Goal: Task Accomplishment & Management: Complete application form

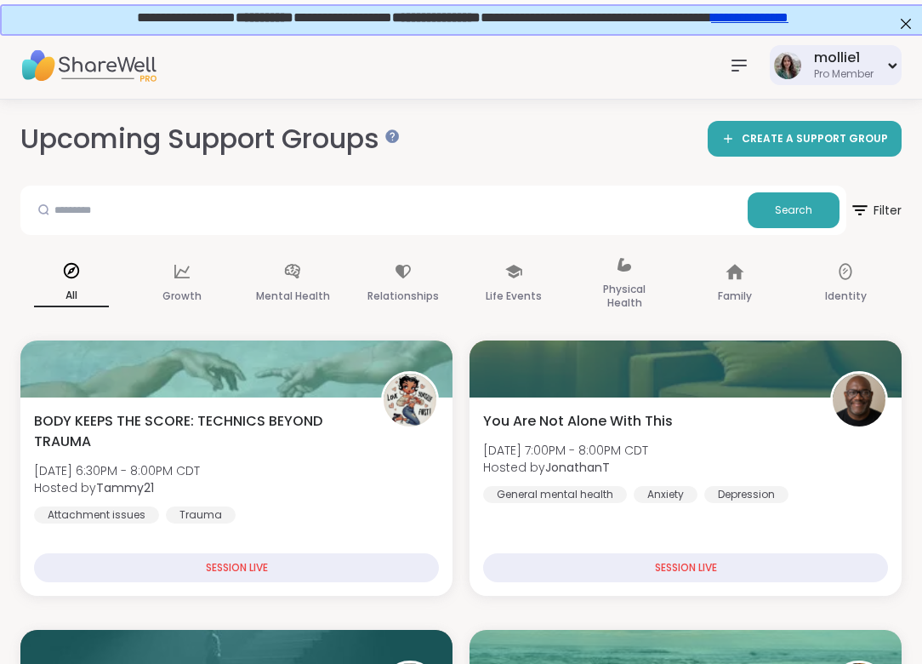
click at [833, 54] on div "mollie1" at bounding box center [844, 57] width 60 height 19
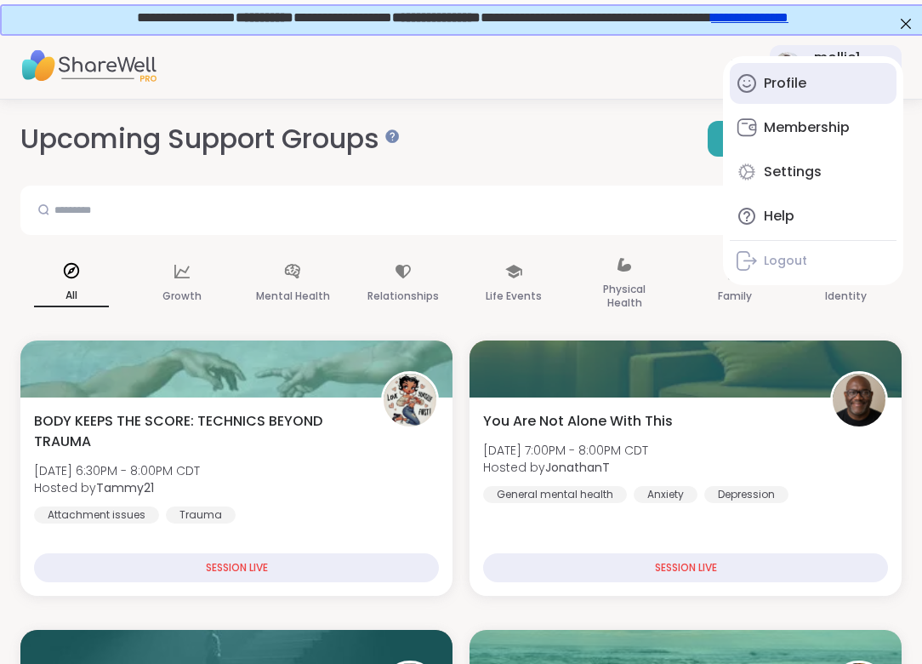
click at [786, 88] on div "Profile" at bounding box center [785, 83] width 43 height 19
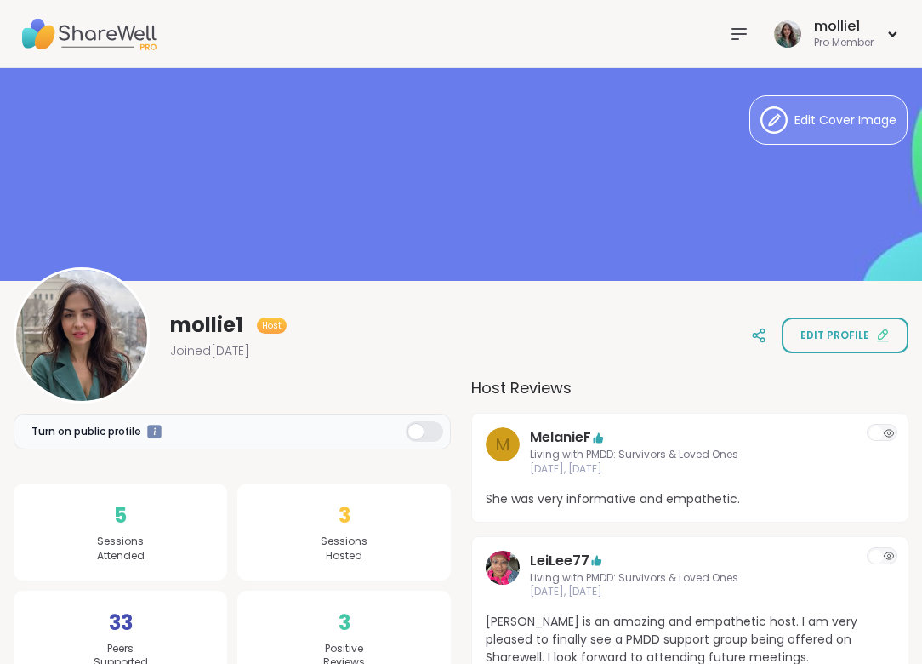
click at [39, 30] on img at bounding box center [88, 34] width 136 height 60
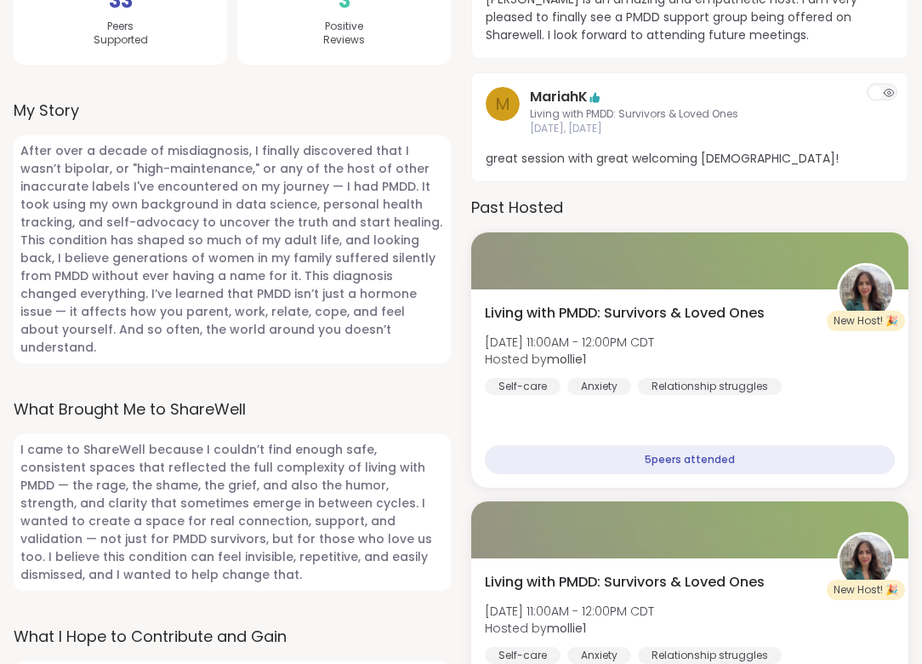
scroll to position [637, 0]
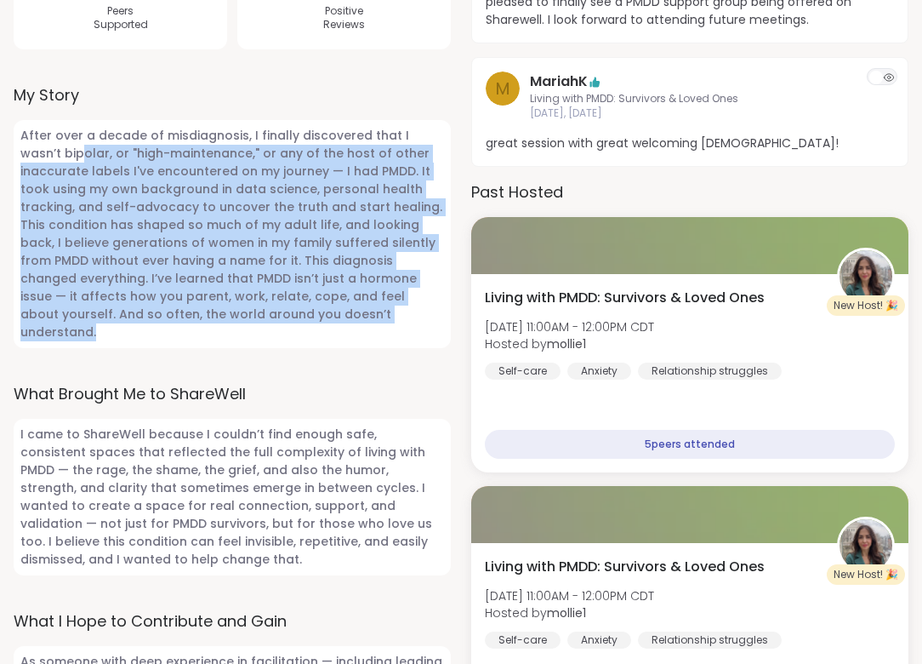
drag, startPoint x: 301, startPoint y: 316, endPoint x: 41, endPoint y: 159, distance: 303.8
click at [41, 159] on span "After over a decade of misdiagnosis, I finally discovered that I wasn’t bipolar…" at bounding box center [232, 234] width 437 height 228
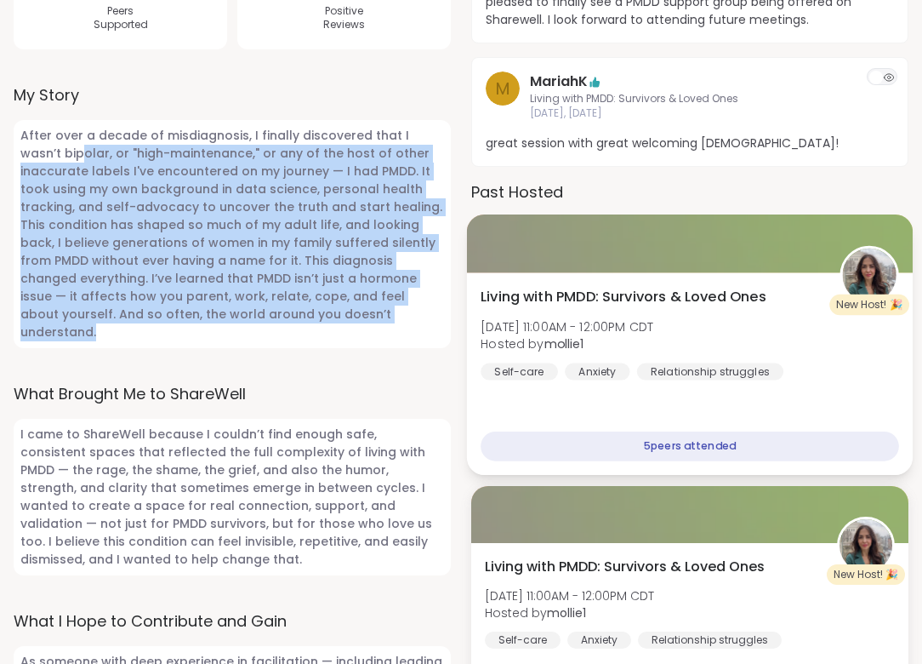
scroll to position [768, 0]
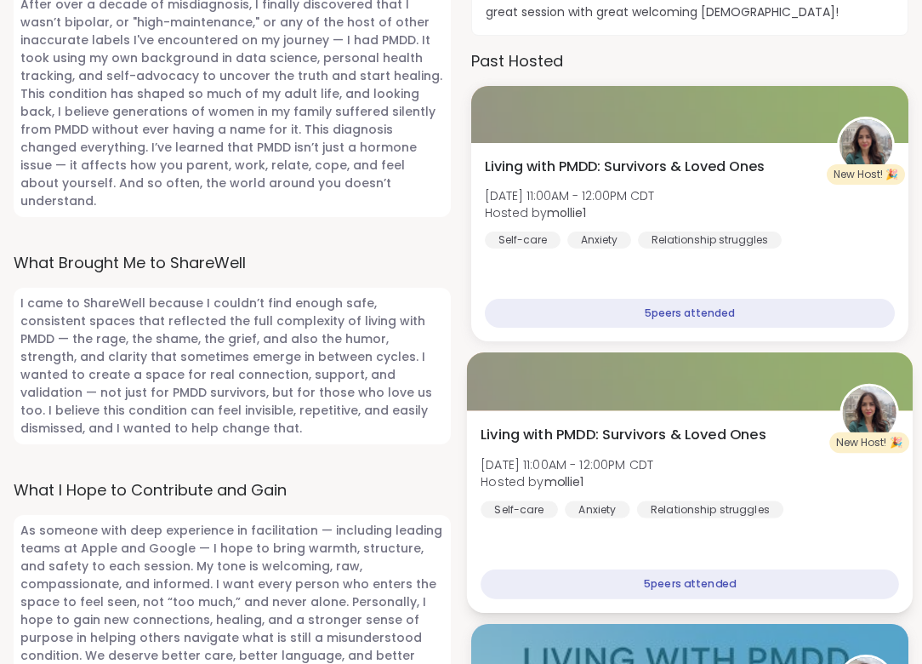
click at [717, 556] on div "Living with PMDD: Survivors & Loved Ones Thu, Jul 17 | 11:00AM - 12:00PM CDT Ho…" at bounding box center [690, 511] width 446 height 203
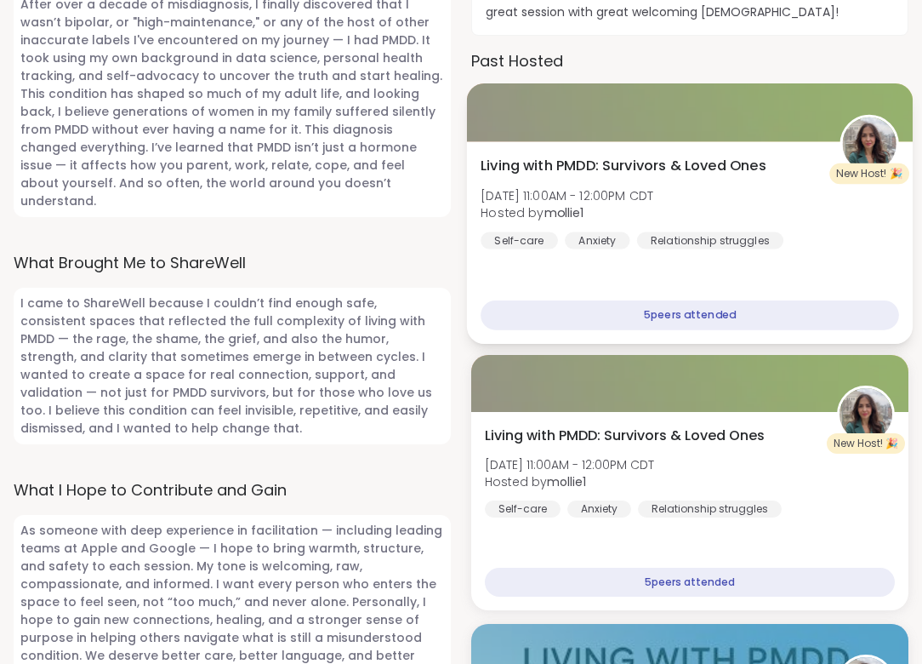
click at [638, 154] on div "Living with PMDD: Survivors & Loved Ones Thu, Aug 07 | 11:00AM - 12:00PM CDT Ho…" at bounding box center [690, 242] width 446 height 203
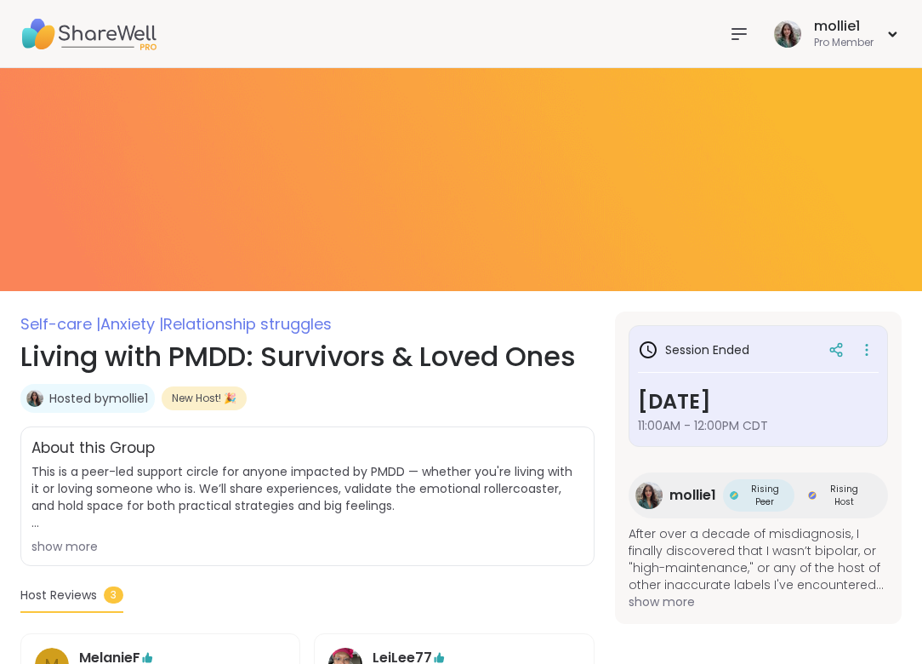
click at [57, 547] on div "show more" at bounding box center [307, 546] width 552 height 17
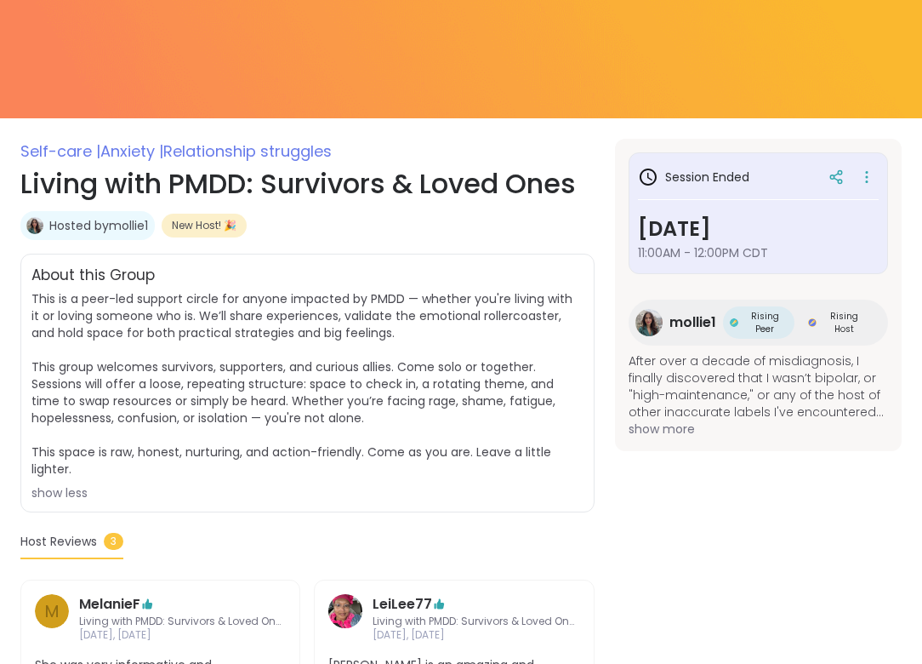
scroll to position [211, 0]
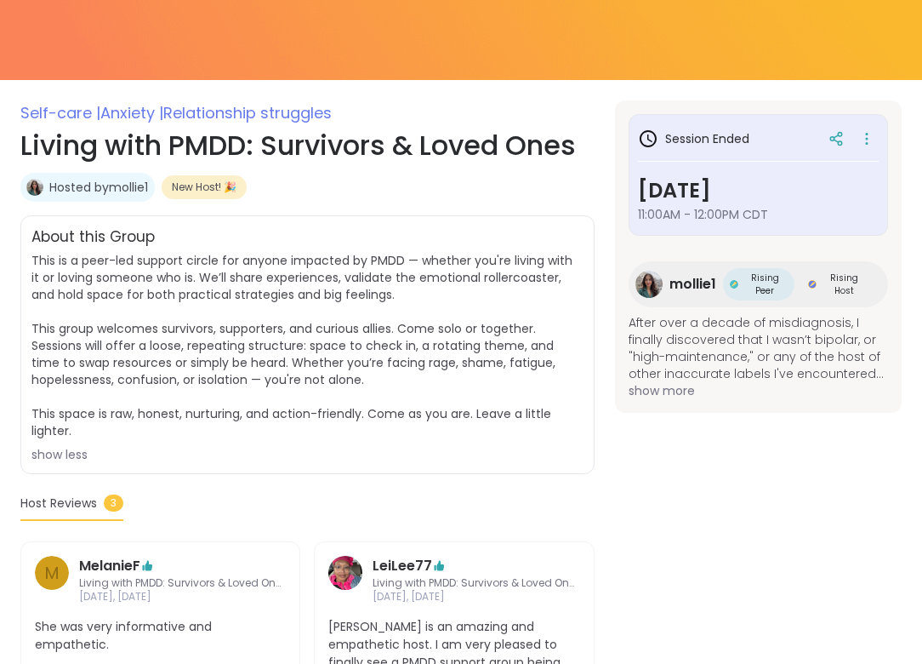
drag, startPoint x: 100, startPoint y: 454, endPoint x: 25, endPoint y: 210, distance: 254.6
click at [25, 210] on div "Self-care | Anxiety | Relationship struggles Living with PMDD: Survivors & Love…" at bounding box center [307, 481] width 574 height 762
copy div "About this Group This is a peer-led support circle for anyone impacted by PMDD …"
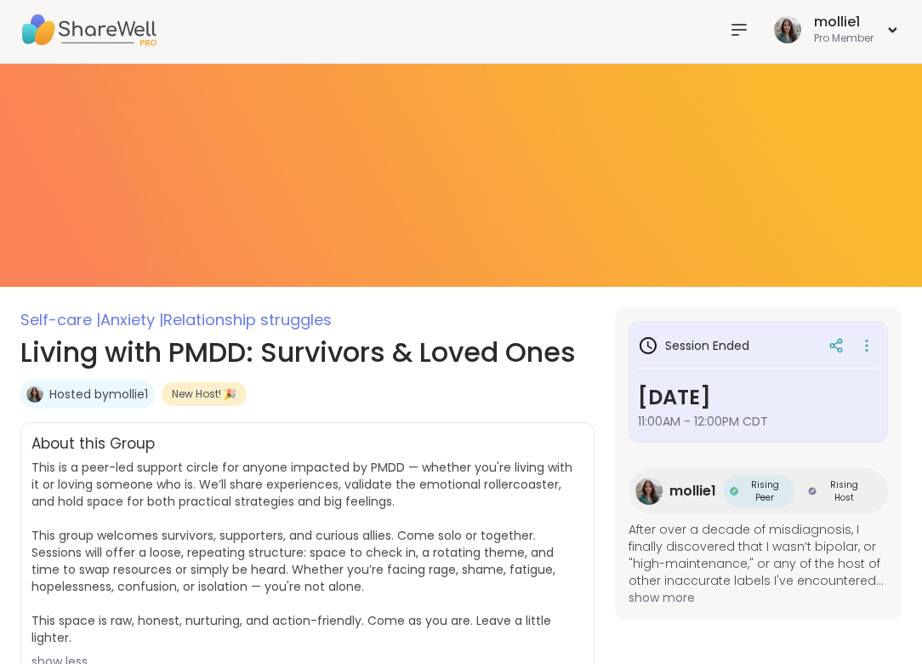
scroll to position [0, 0]
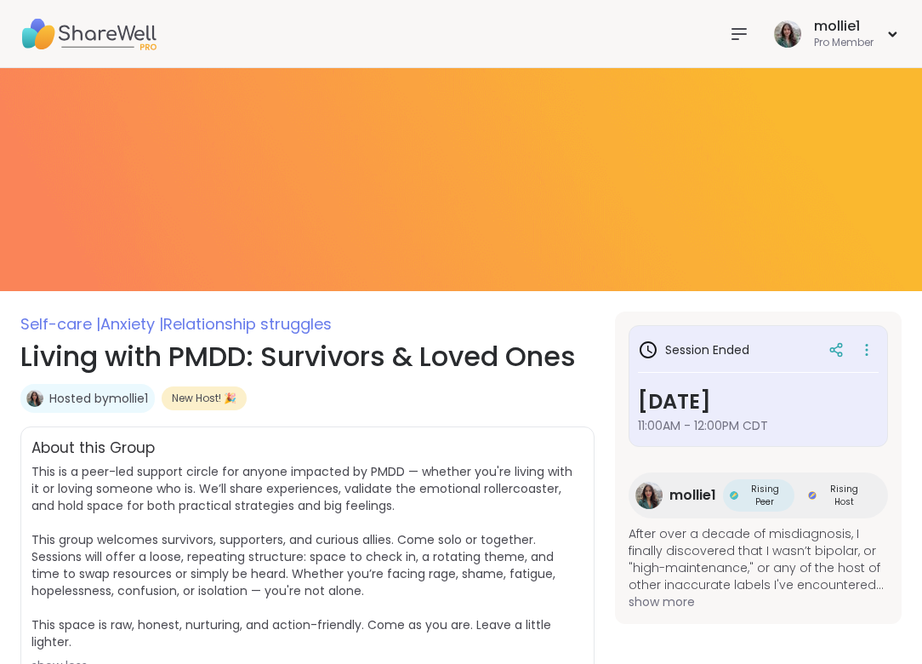
click at [742, 32] on icon at bounding box center [740, 34] width 14 height 10
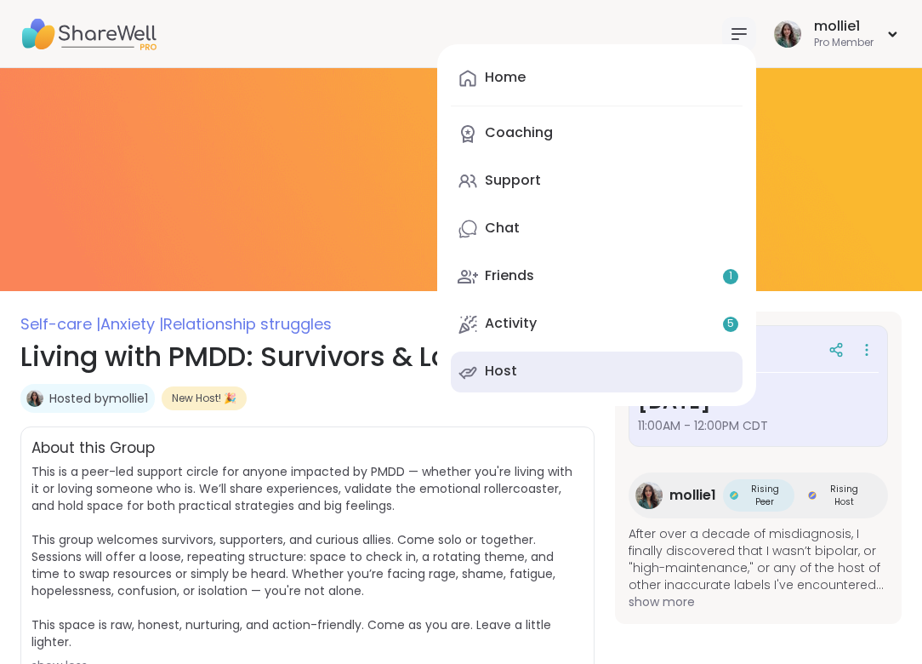
click at [588, 378] on link "Host" at bounding box center [597, 371] width 292 height 41
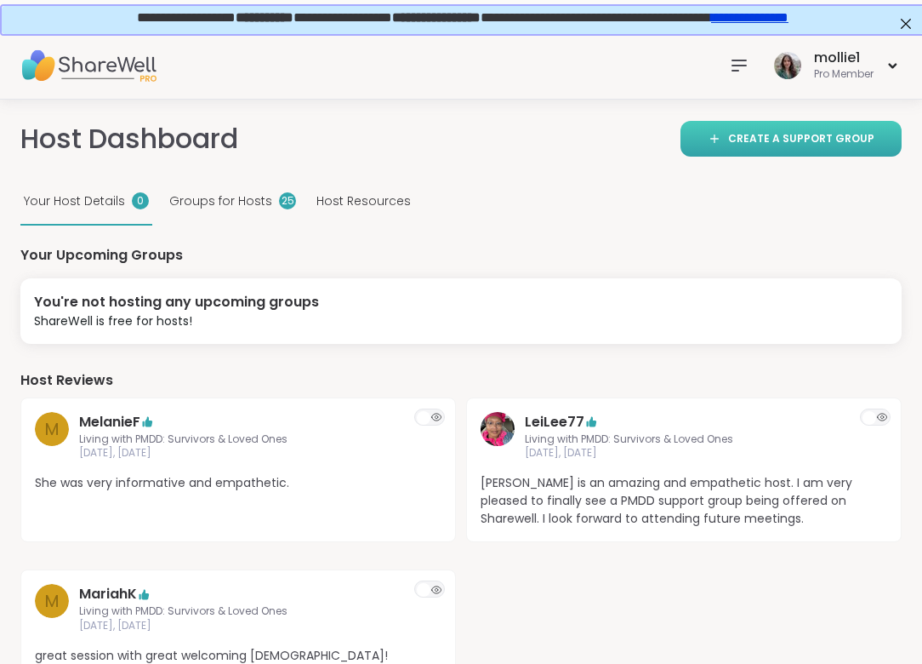
click at [722, 137] on icon at bounding box center [715, 139] width 14 height 14
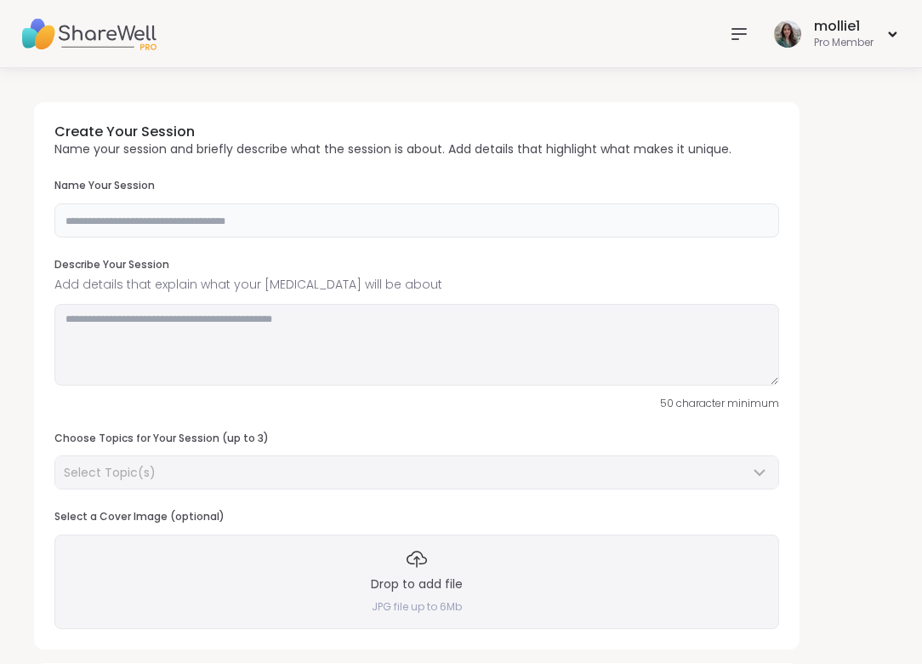
click at [142, 214] on input "text" at bounding box center [416, 220] width 725 height 34
paste input "**********"
type input "**********"
click at [234, 338] on textarea at bounding box center [416, 345] width 725 height 82
paste textarea "**********"
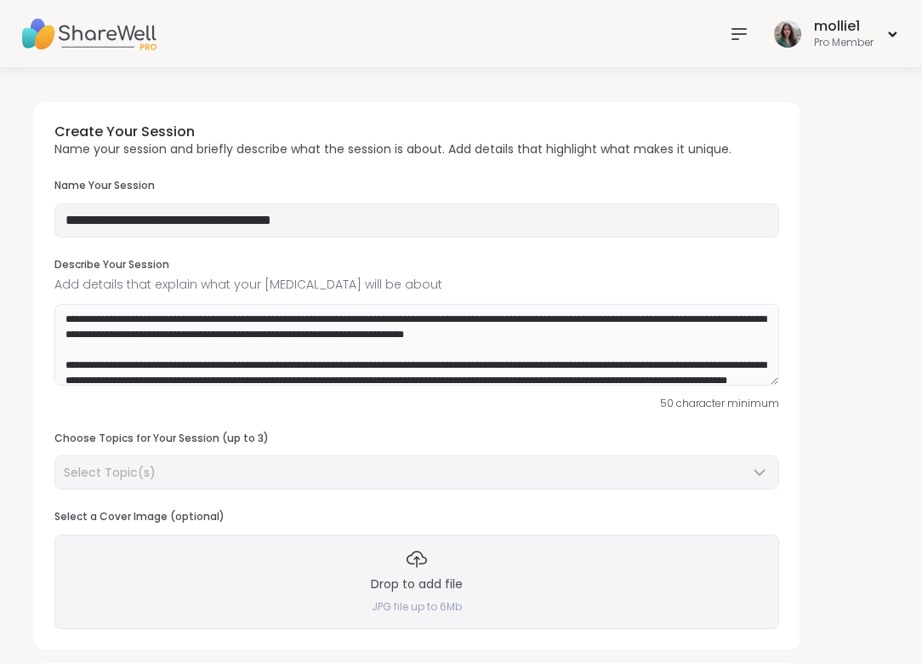
scroll to position [48, 0]
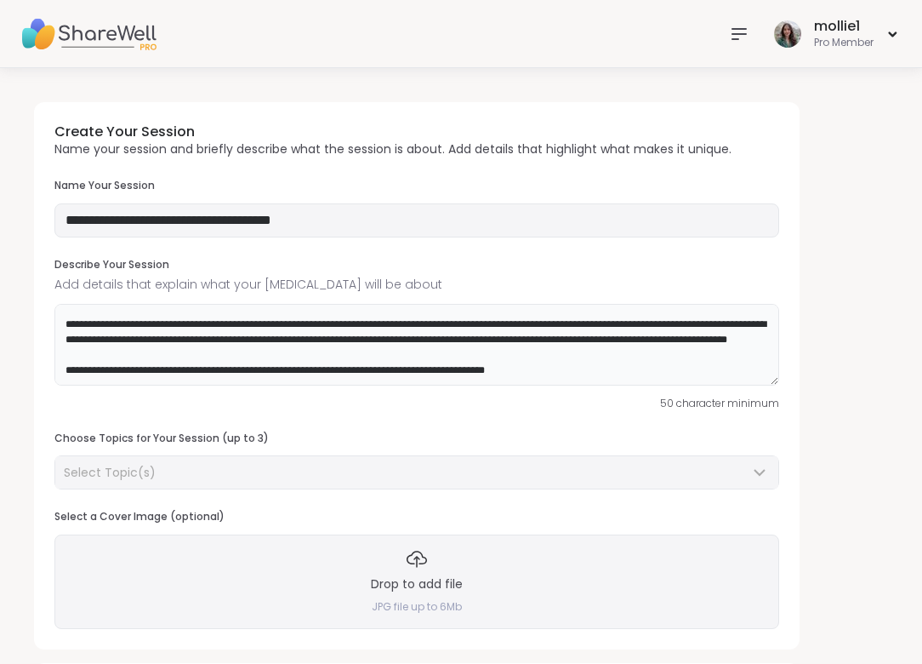
type textarea "**********"
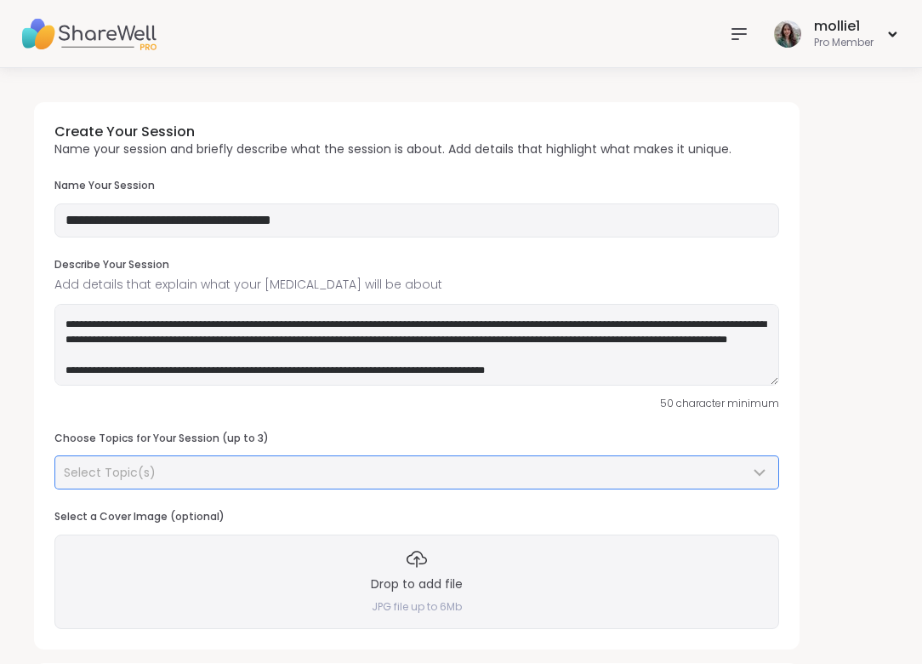
click at [291, 465] on div "Select Topic(s)" at bounding box center [407, 472] width 686 height 17
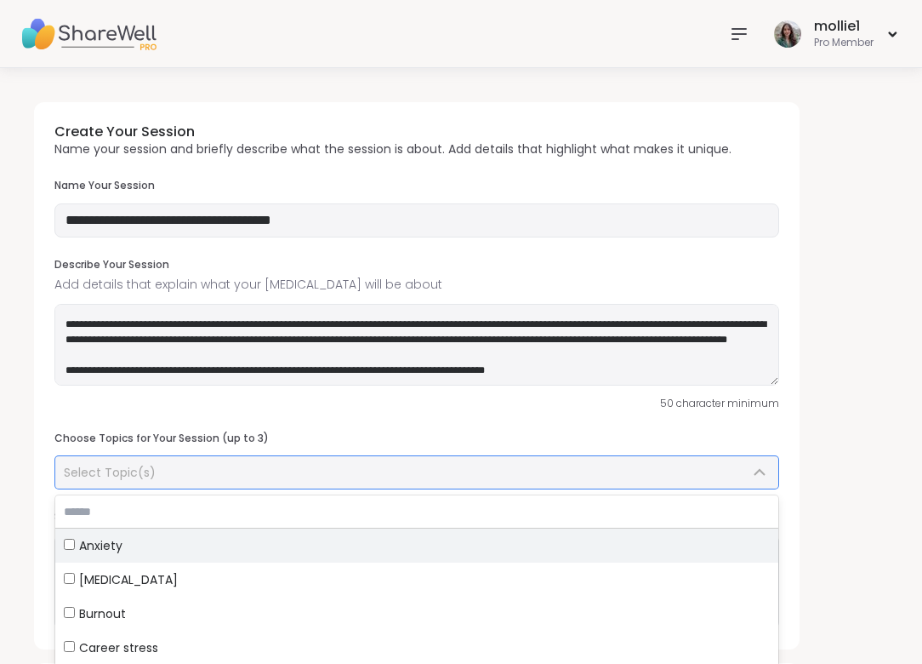
click at [112, 543] on span "Anxiety" at bounding box center [100, 545] width 43 height 17
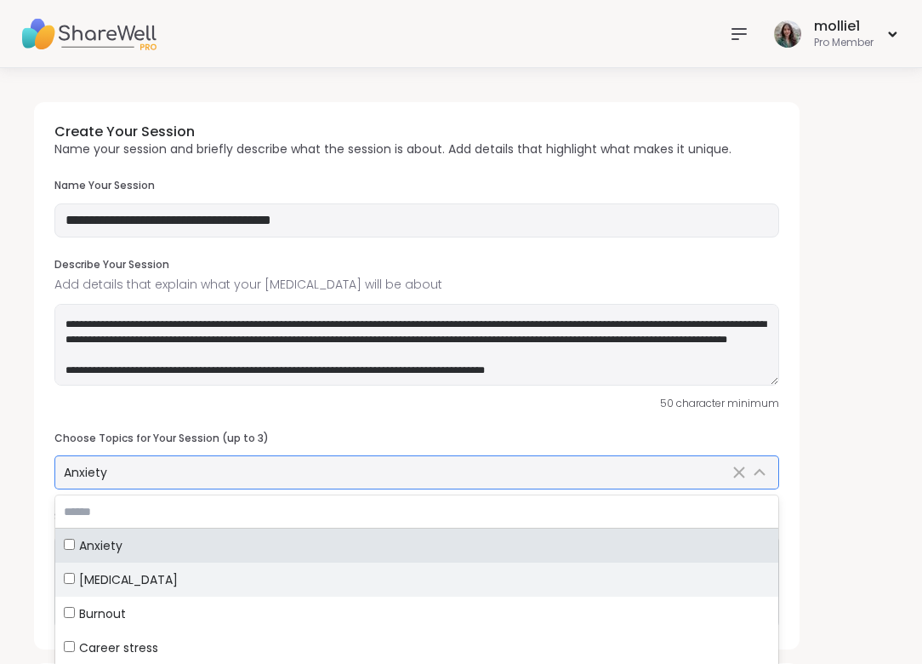
click at [106, 572] on span "Body dysmorphia" at bounding box center [128, 579] width 99 height 17
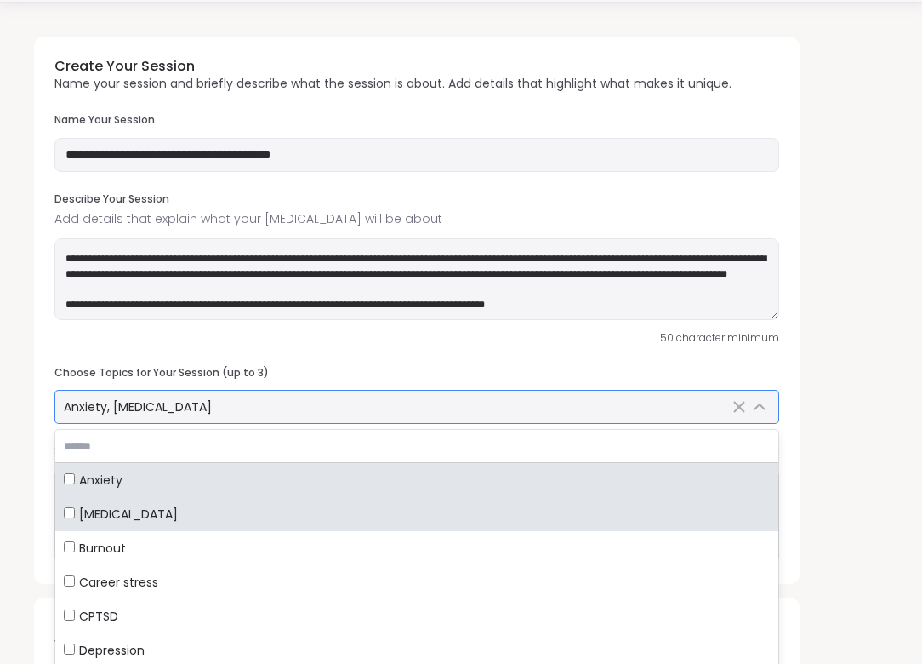
scroll to position [98, 0]
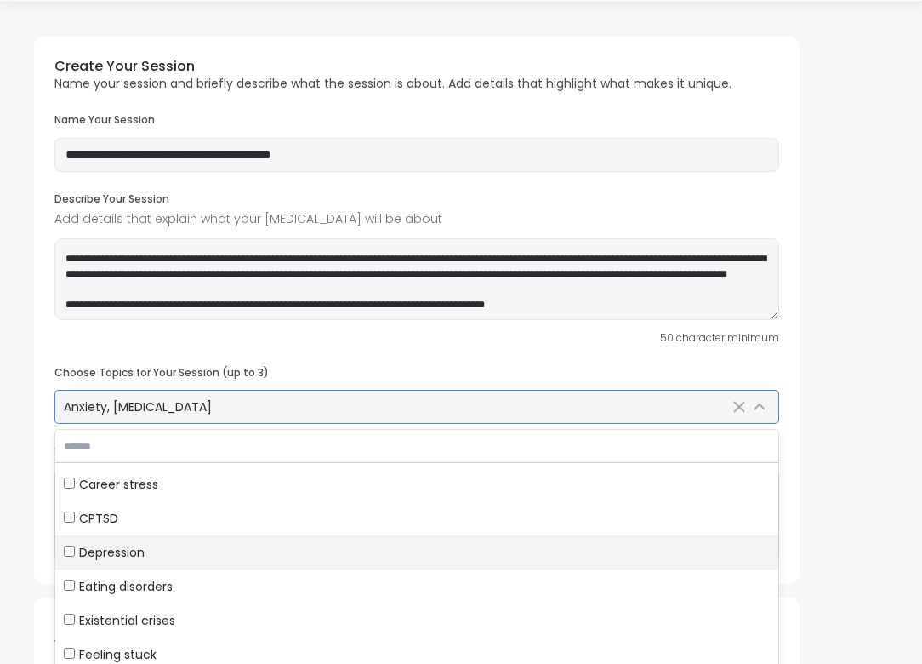
click at [190, 549] on div "Depression" at bounding box center [417, 552] width 706 height 17
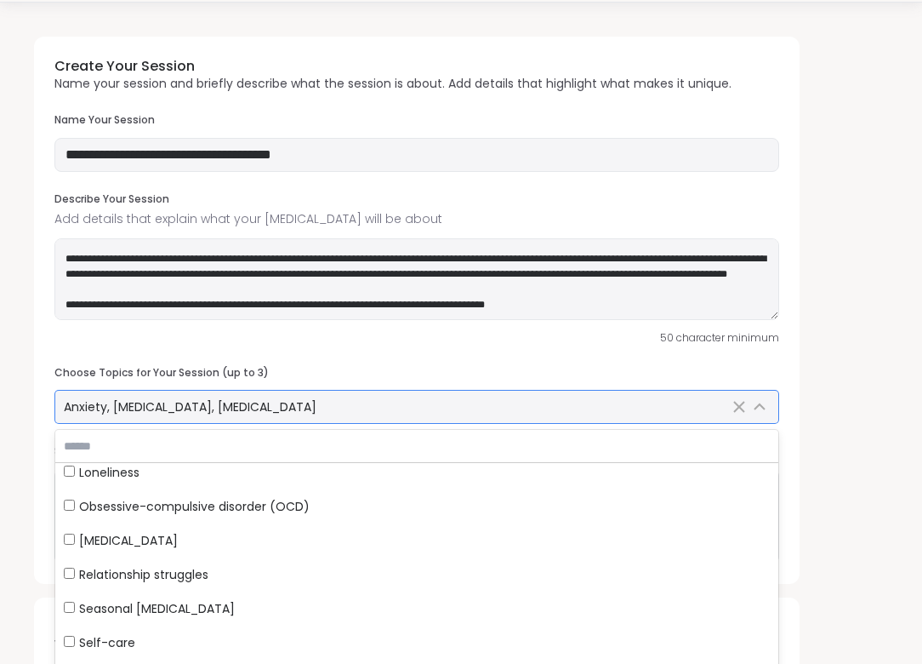
scroll to position [385, 0]
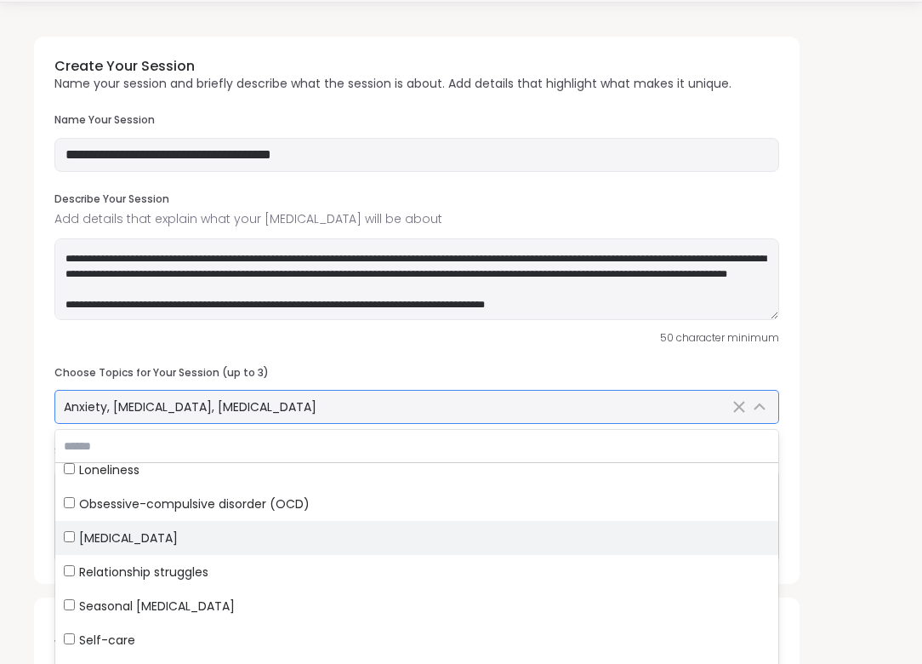
click at [186, 543] on div "Panic attacks" at bounding box center [417, 537] width 706 height 17
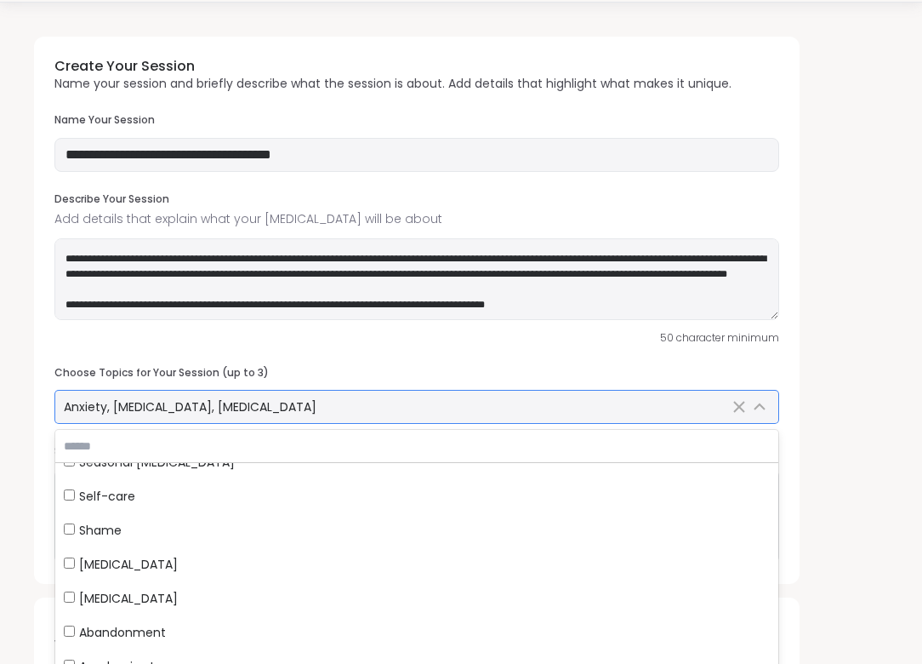
scroll to position [546, 0]
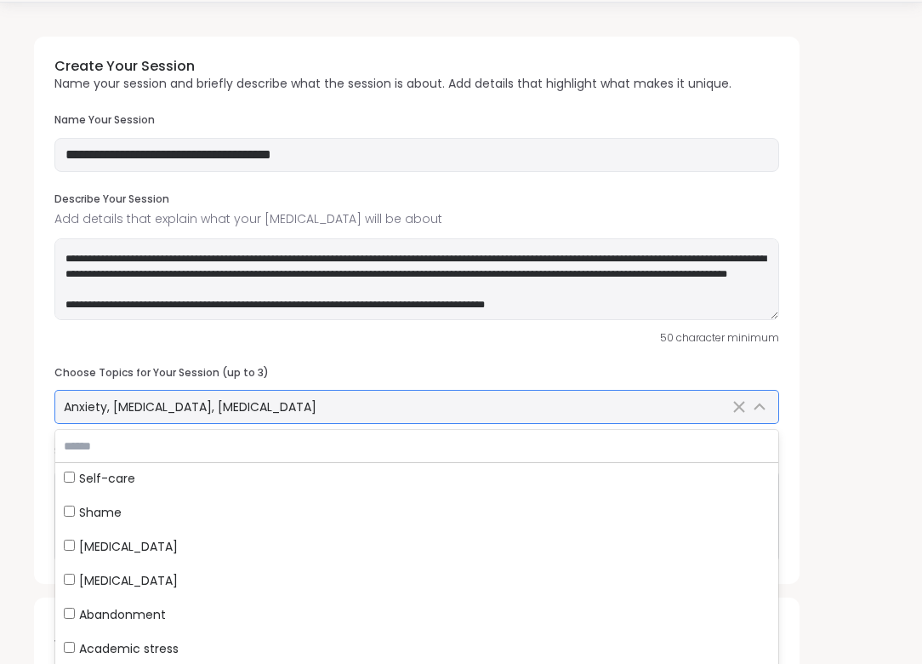
click at [190, 407] on span "Anxiety, Body dysmorphia, Depression" at bounding box center [190, 406] width 253 height 17
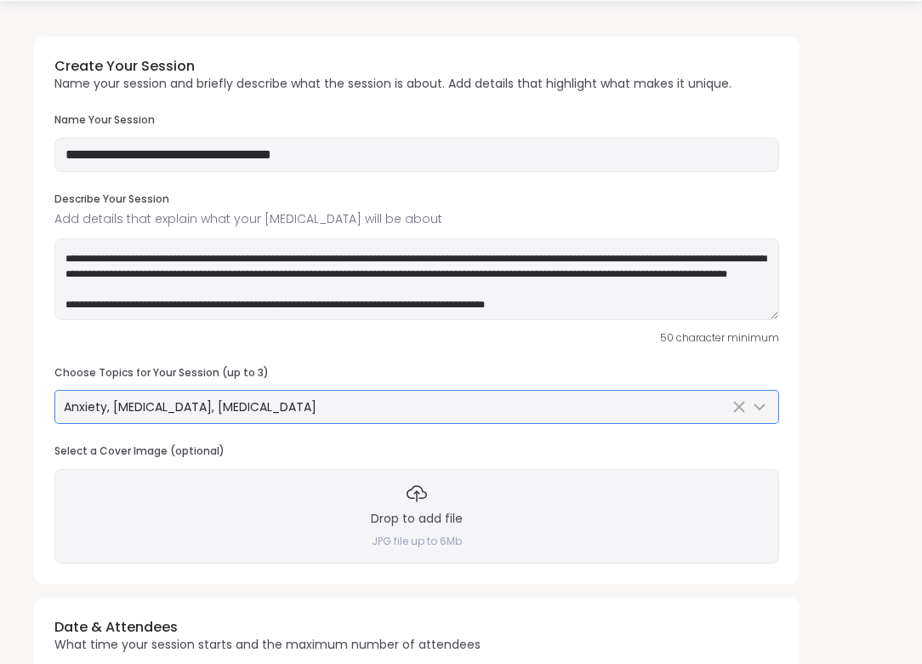
click at [317, 402] on div "Anxiety, Body dysmorphia, Depression" at bounding box center [396, 406] width 665 height 17
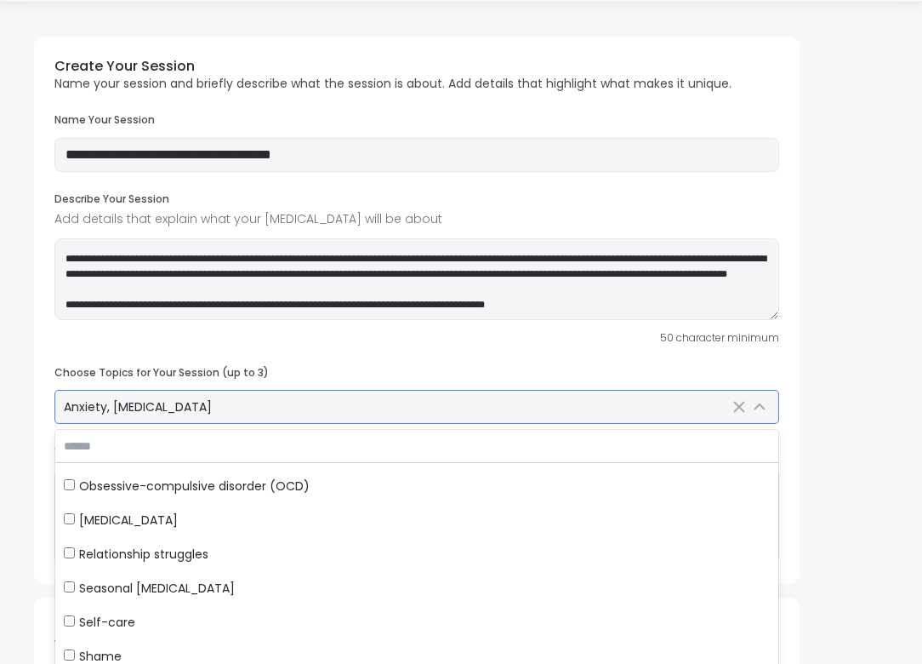
scroll to position [443, 0]
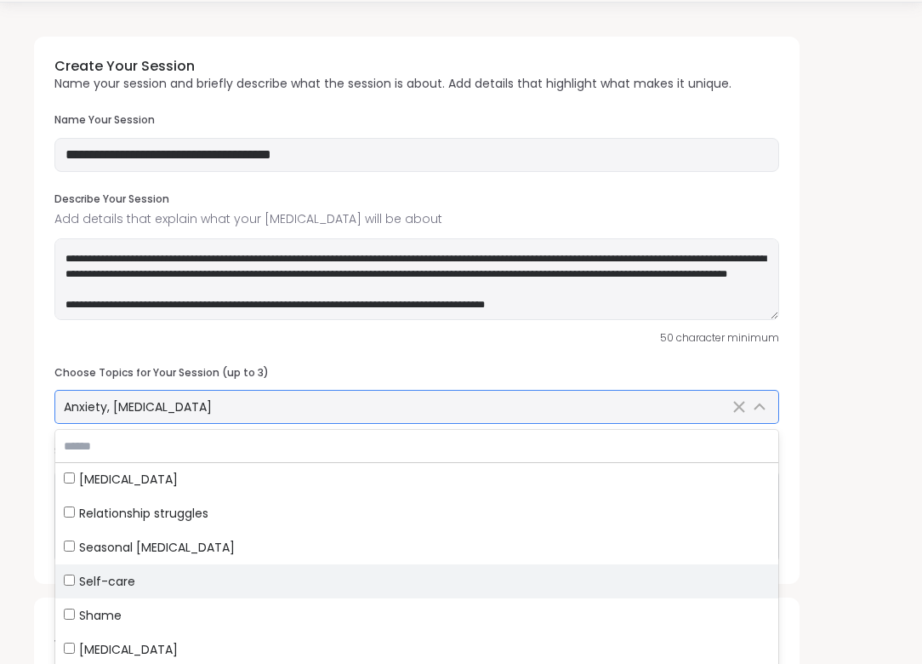
click at [116, 576] on span "Self-care" at bounding box center [107, 581] width 56 height 17
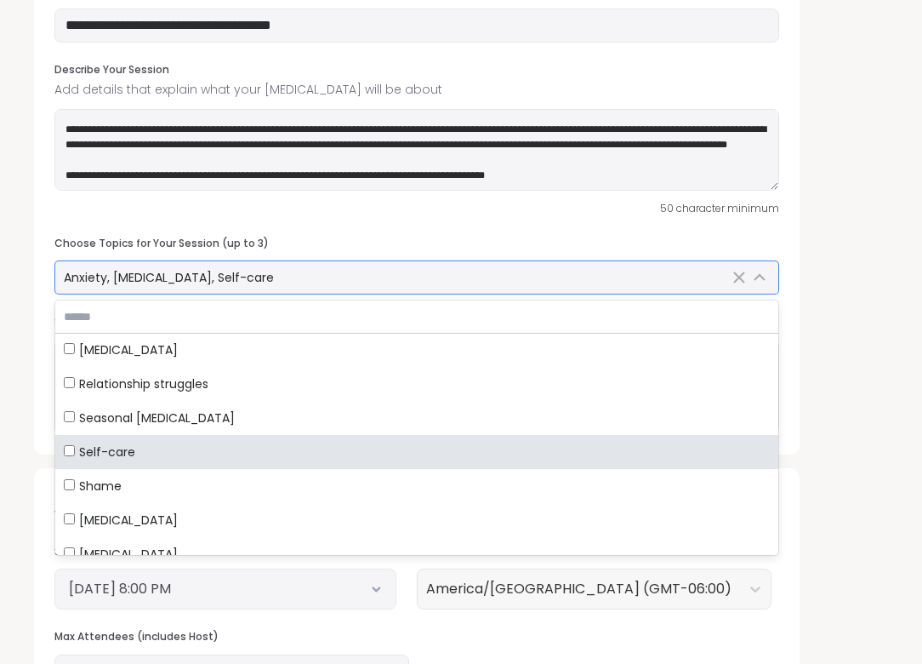
scroll to position [196, 0]
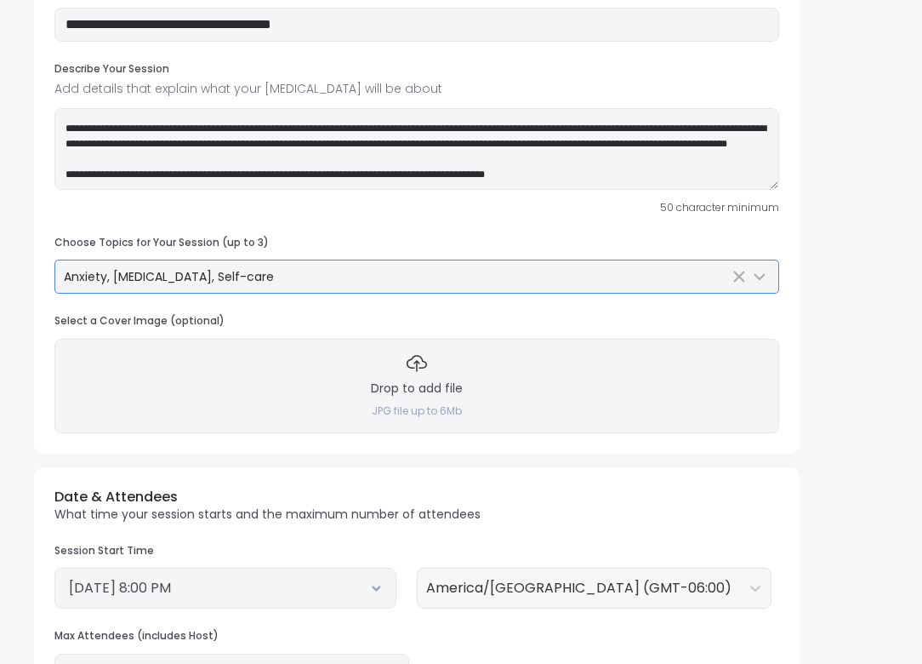
click at [831, 499] on div "**********" at bounding box center [460, 457] width 881 height 1129
click at [317, 590] on button "September 10, 2025 8:00 PM" at bounding box center [225, 588] width 313 height 20
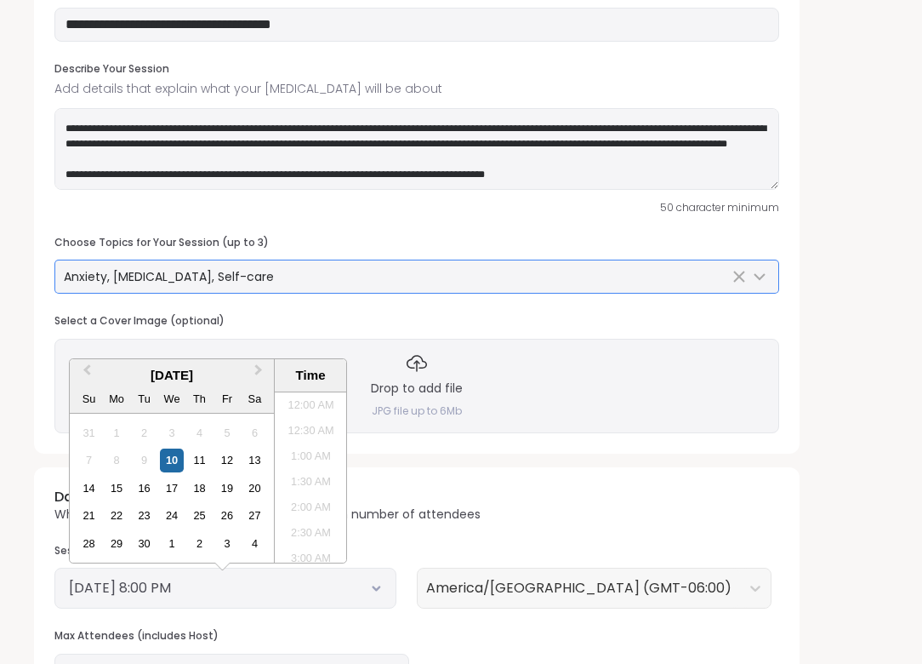
scroll to position [949, 0]
click at [224, 461] on div "12" at bounding box center [226, 459] width 23 height 23
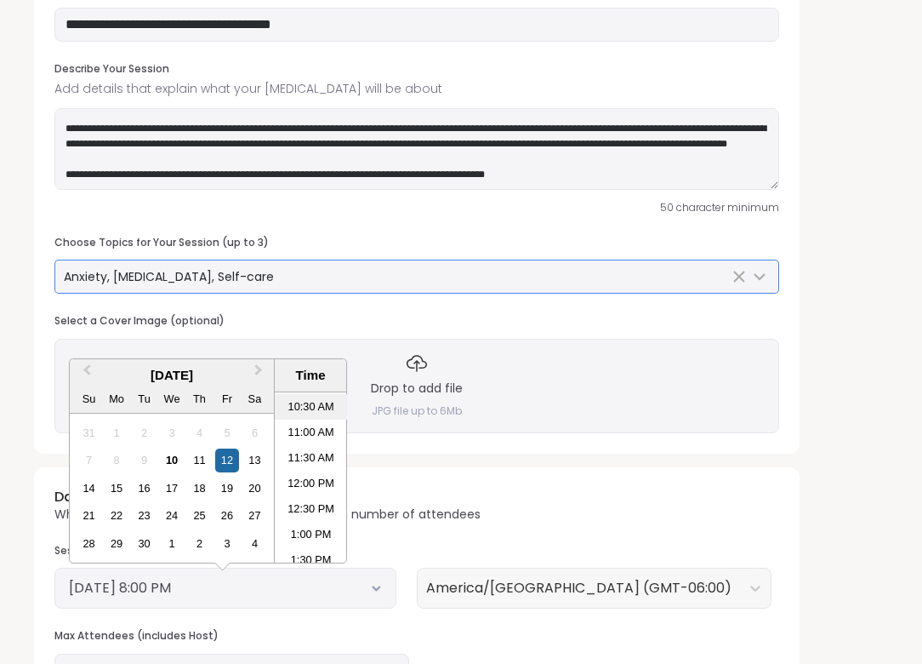
click at [322, 406] on li "10:30 AM" at bounding box center [311, 407] width 72 height 26
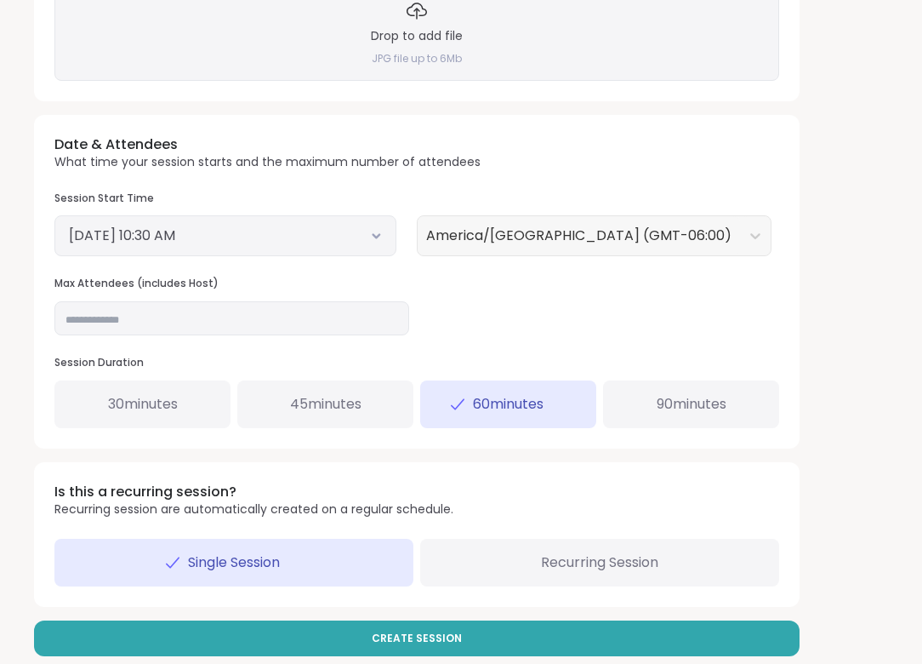
scroll to position [550, 0]
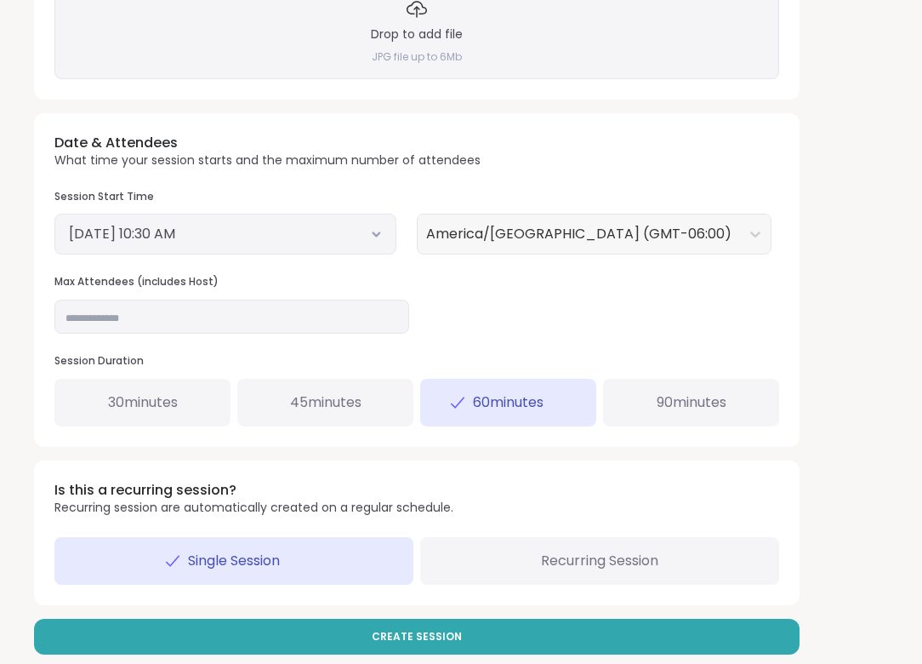
click at [326, 404] on span "45 minutes" at bounding box center [325, 402] width 71 height 20
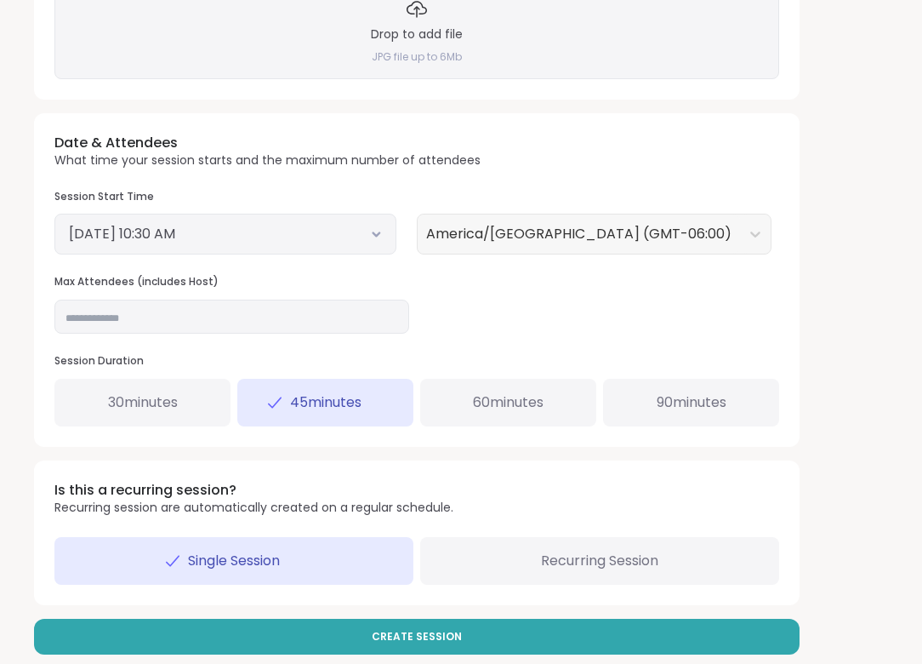
click at [543, 565] on span "Recurring Session" at bounding box center [599, 560] width 117 height 20
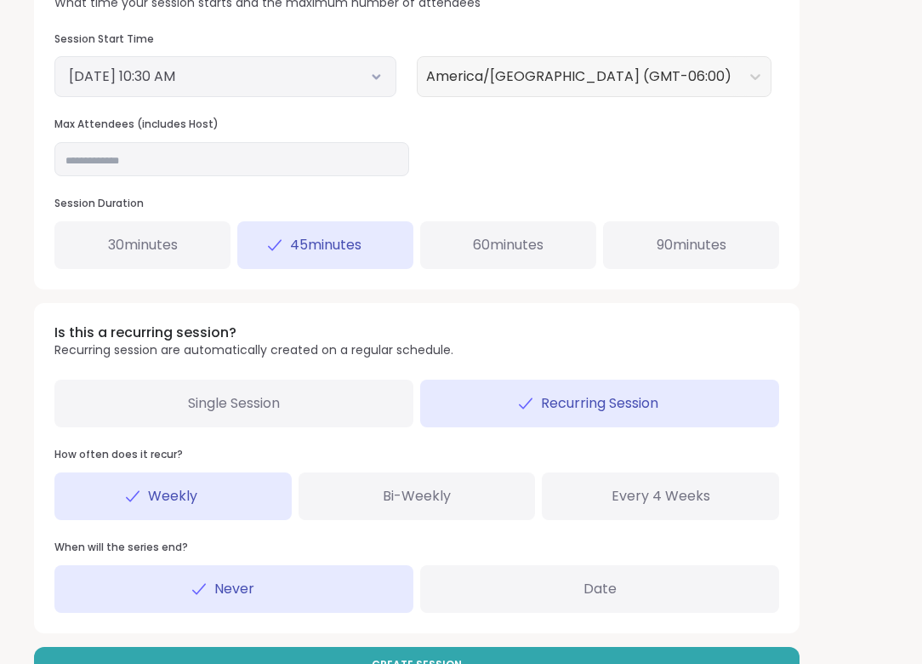
scroll to position [756, 0]
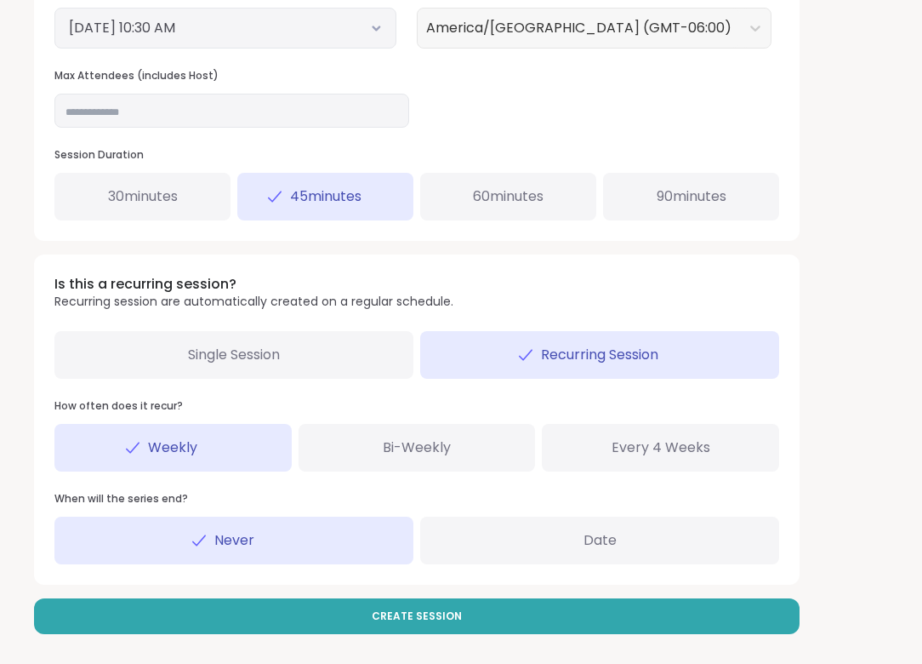
click at [539, 528] on div "Date" at bounding box center [599, 540] width 359 height 48
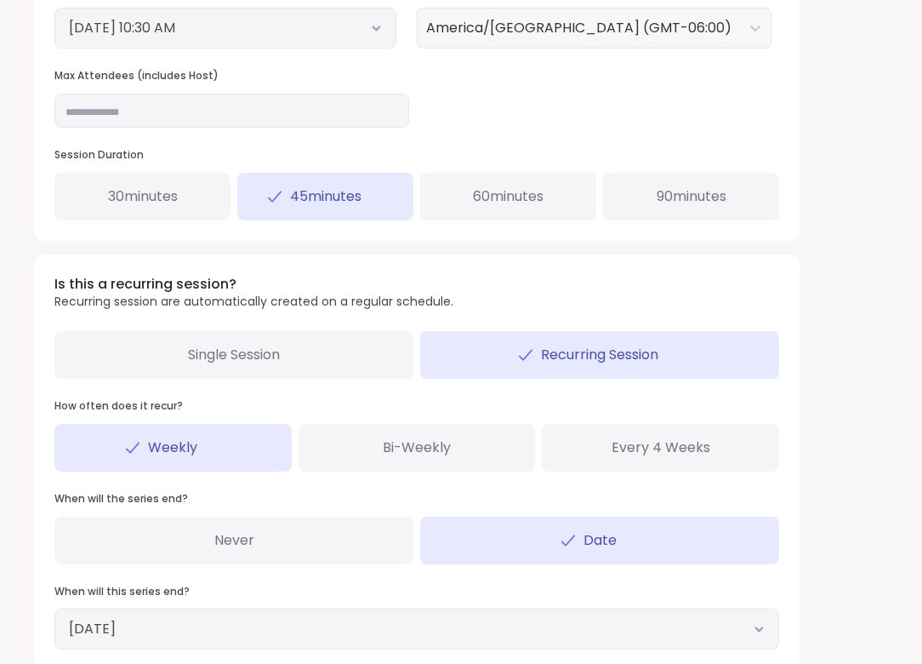
scroll to position [841, 0]
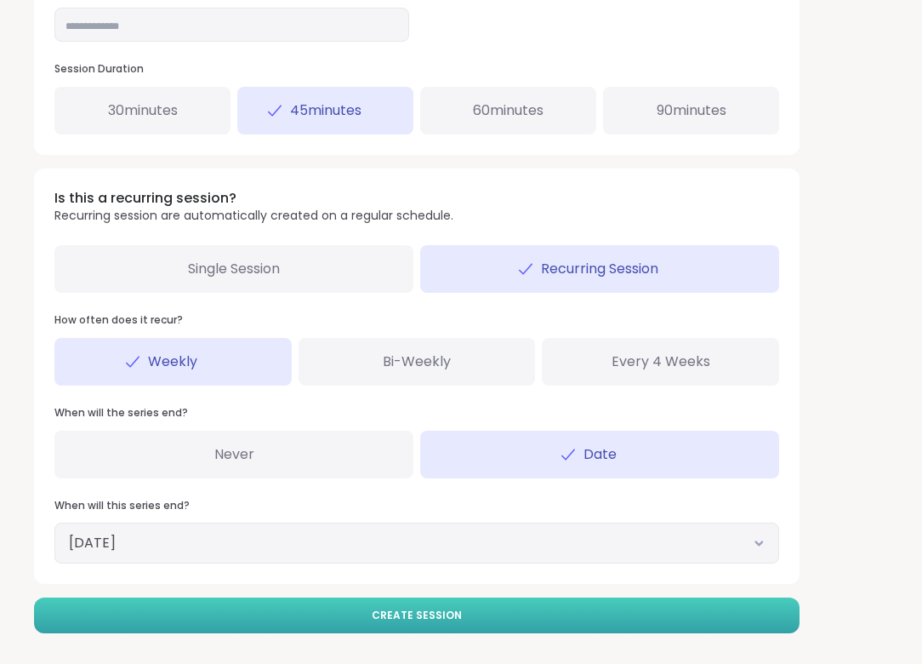
click at [488, 603] on button "Create Session" at bounding box center [417, 615] width 766 height 36
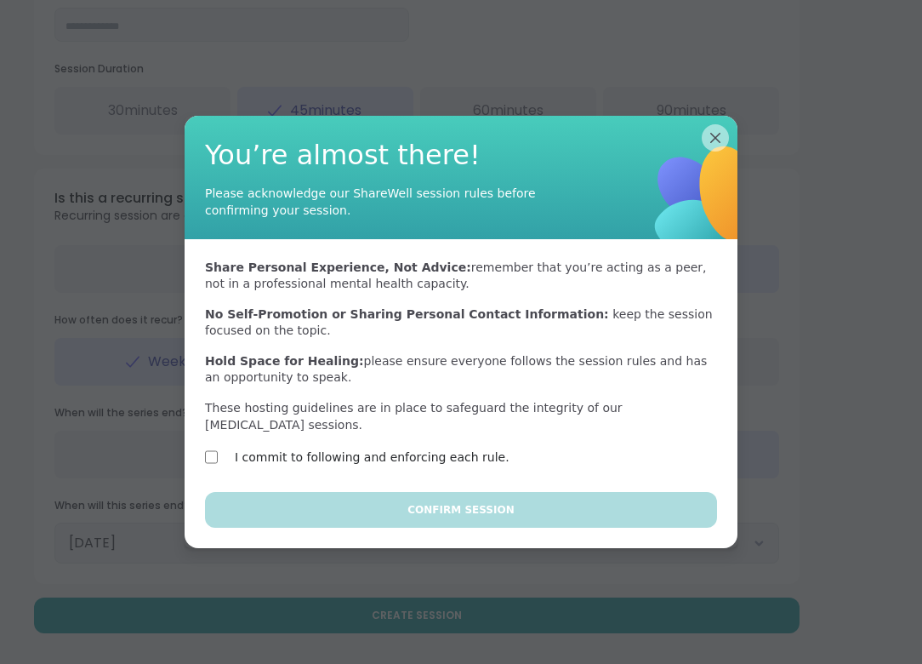
click at [344, 448] on label "I commit to following and enforcing each rule." at bounding box center [372, 457] width 275 height 20
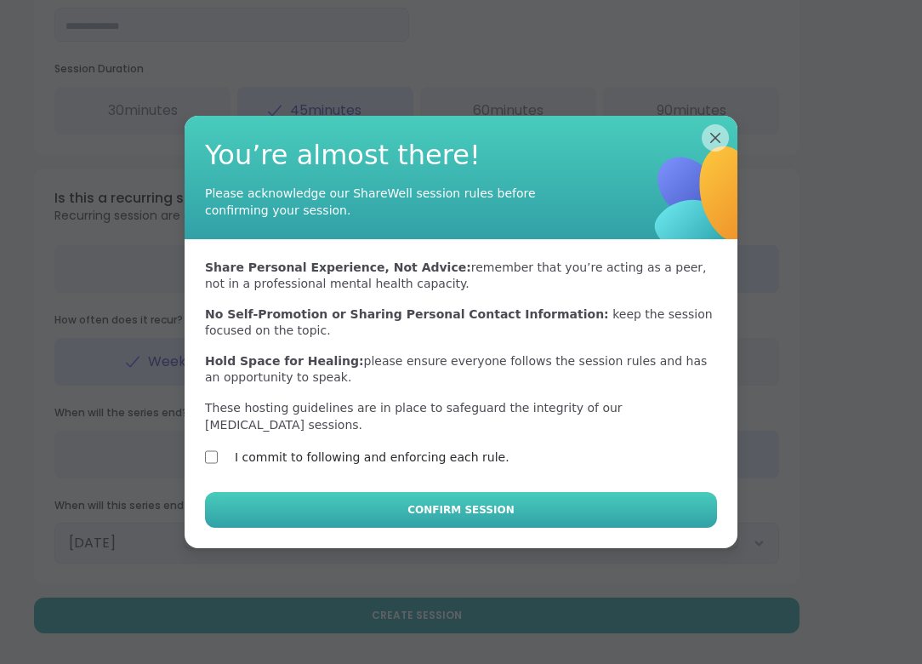
click at [376, 511] on button "Confirm Session" at bounding box center [461, 510] width 512 height 36
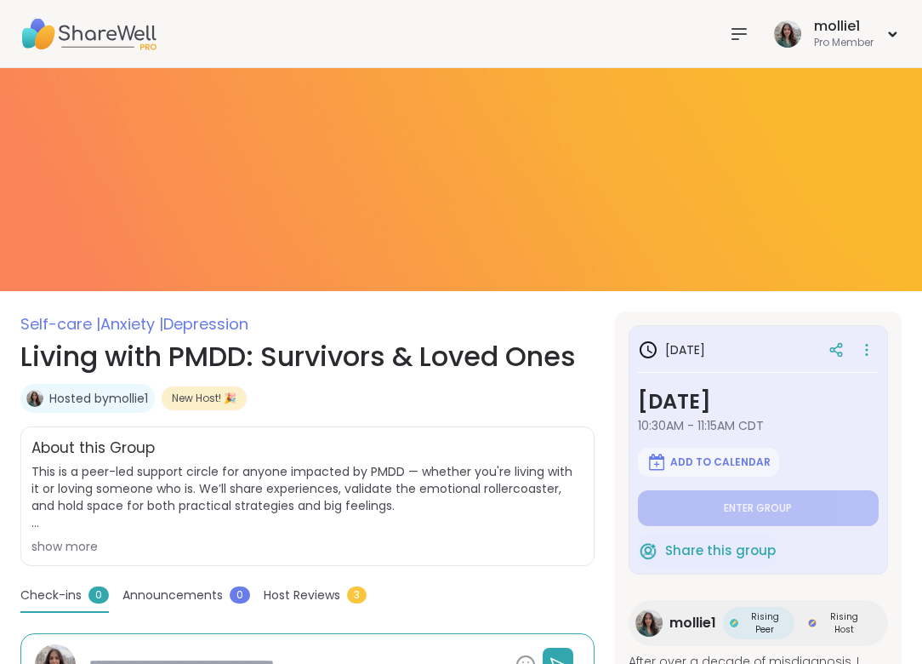
type textarea "*"
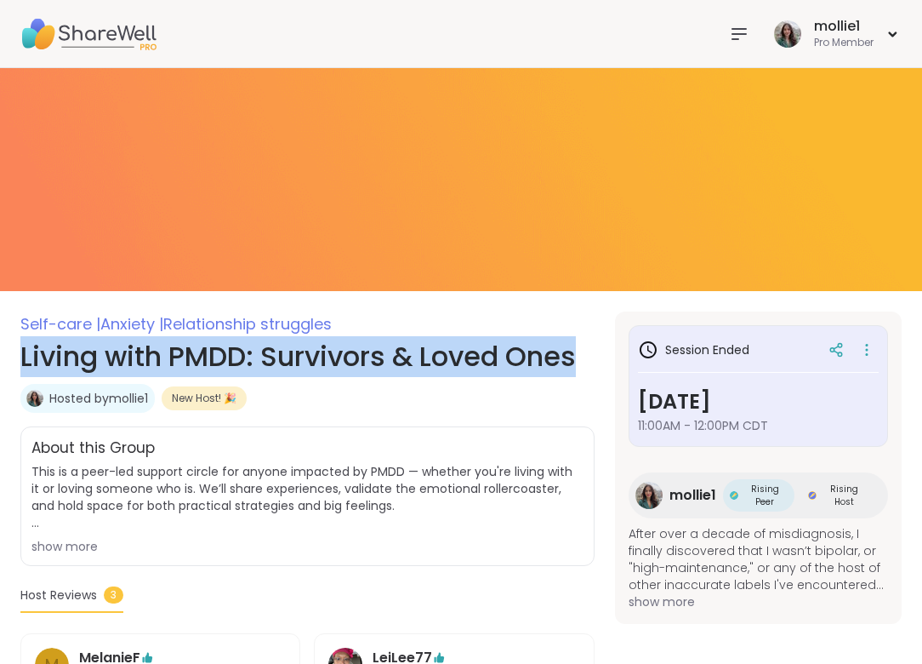
drag, startPoint x: 583, startPoint y: 343, endPoint x: 24, endPoint y: 350, distance: 559.0
click at [24, 350] on h1 "Living with PMDD: Survivors & Loved Ones" at bounding box center [307, 356] width 574 height 41
copy h1 "Living with PMDD: Survivors & Loved Ones"
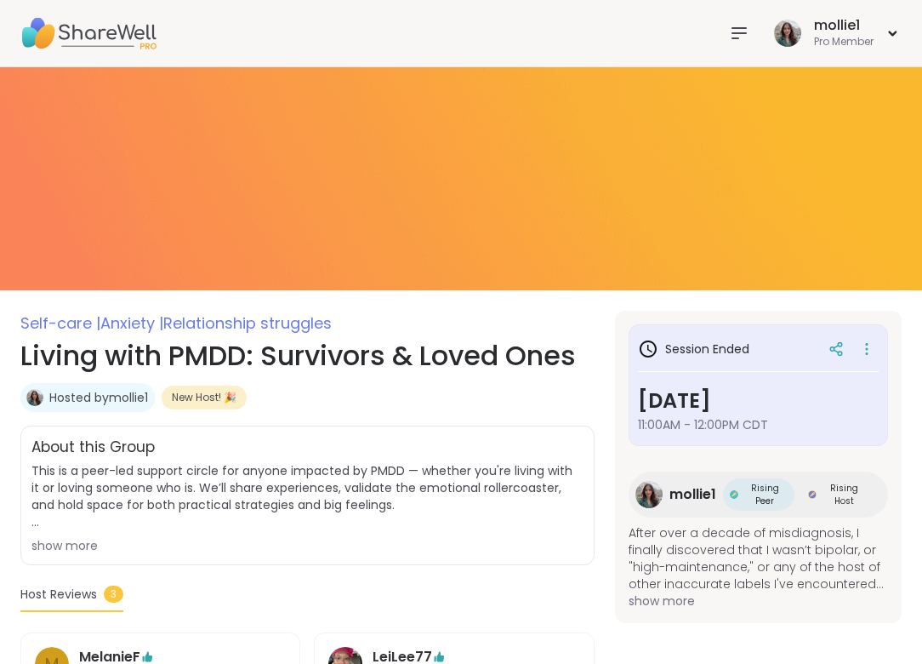
click at [79, 544] on div "show more" at bounding box center [307, 545] width 552 height 17
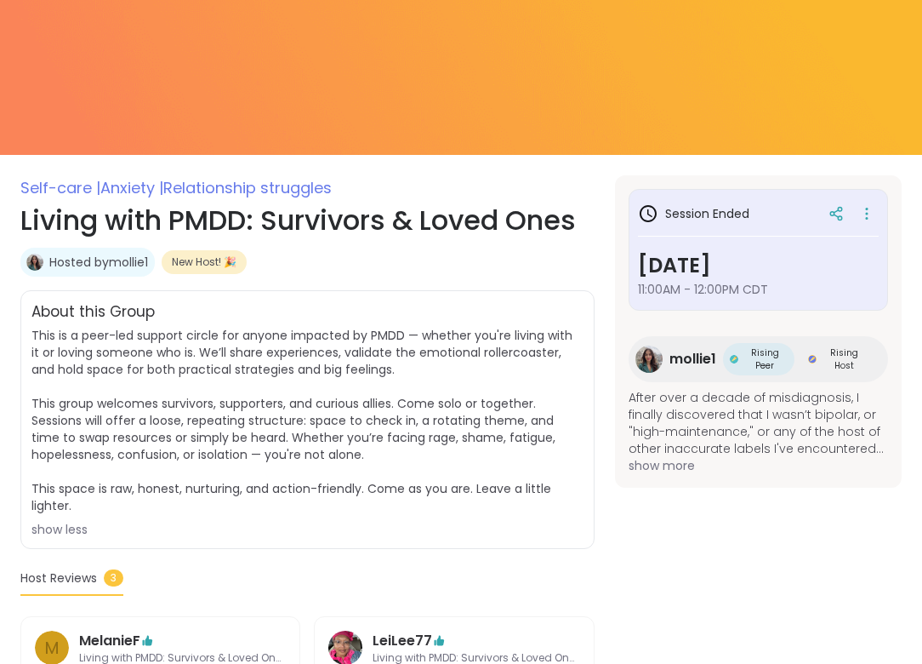
scroll to position [137, 0]
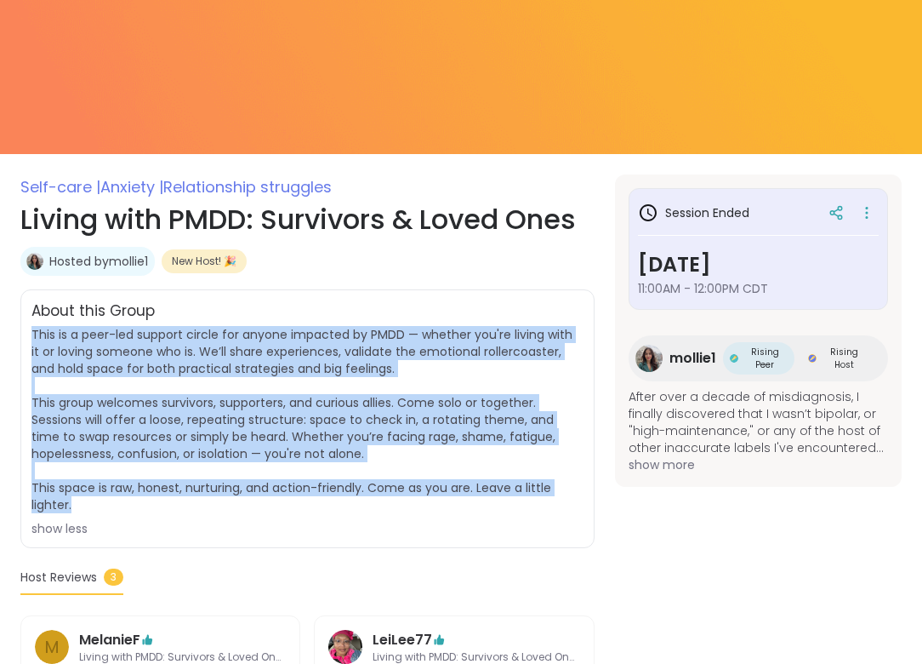
drag, startPoint x: 96, startPoint y: 505, endPoint x: 29, endPoint y: 339, distance: 179.0
click at [29, 339] on div "About this Group This is a peer-led support circle for anyone impacted by PMDD …" at bounding box center [307, 418] width 574 height 259
copy span "This is a peer-led support circle for anyone impacted by PMDD — whether you're …"
